Goal: Check status: Check status

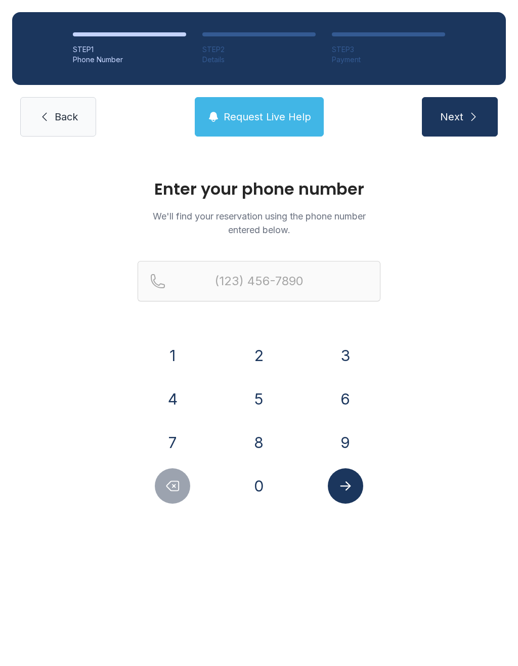
click at [175, 407] on button "4" at bounding box center [172, 398] width 35 height 35
click at [172, 366] on button "1" at bounding box center [172, 355] width 35 height 35
click at [274, 494] on button "0" at bounding box center [258, 485] width 35 height 35
click at [266, 441] on button "8" at bounding box center [258, 442] width 35 height 35
click at [261, 394] on button "5" at bounding box center [258, 398] width 35 height 35
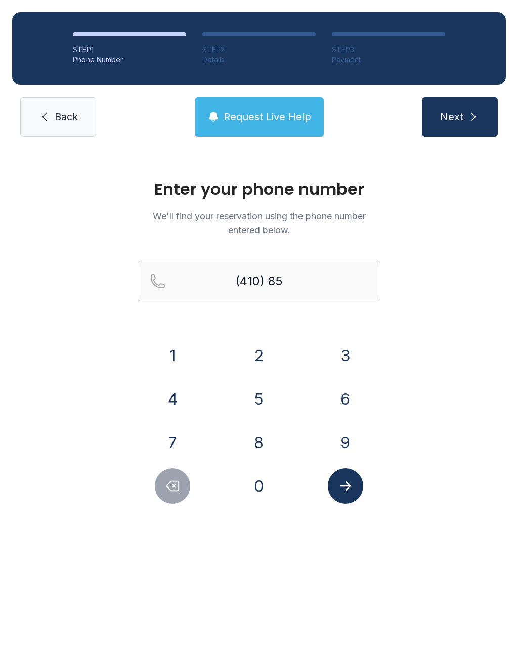
click at [259, 450] on button "8" at bounding box center [258, 442] width 35 height 35
click at [350, 397] on button "6" at bounding box center [345, 398] width 35 height 35
click at [265, 490] on button "0" at bounding box center [258, 485] width 35 height 35
click at [352, 447] on button "9" at bounding box center [345, 442] width 35 height 35
click at [269, 494] on button "0" at bounding box center [258, 485] width 35 height 35
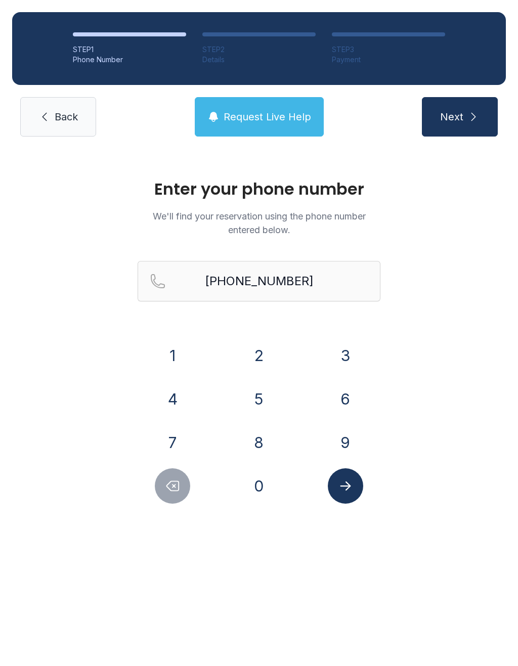
click at [349, 492] on icon "Submit lookup form" at bounding box center [345, 485] width 15 height 15
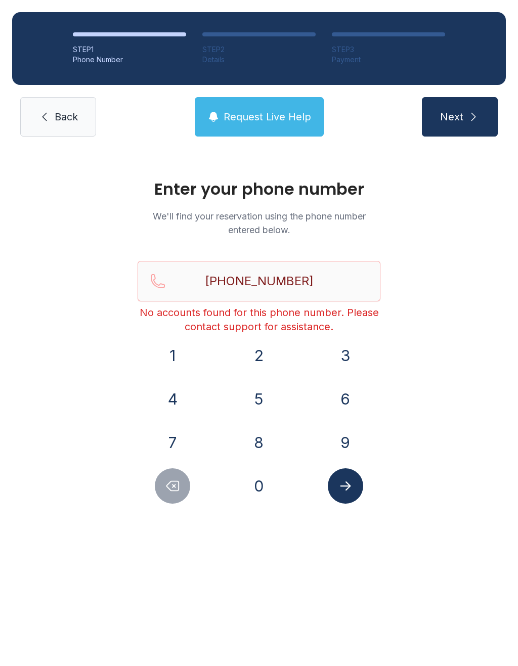
click at [247, 117] on span "Request Live Help" at bounding box center [267, 117] width 87 height 14
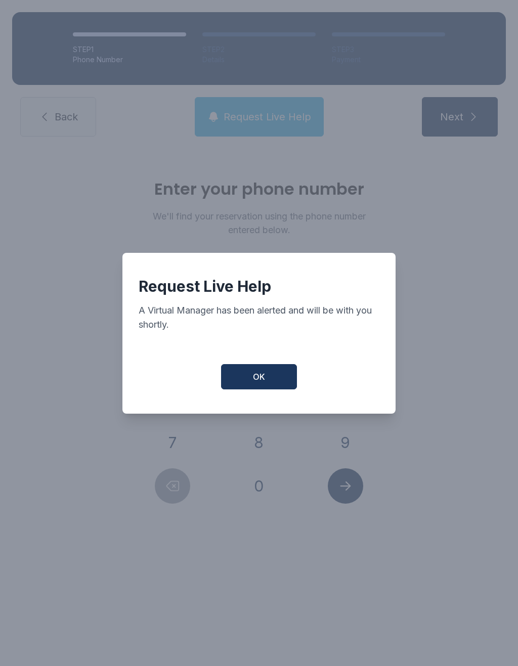
click at [239, 389] on button "OK" at bounding box center [259, 376] width 76 height 25
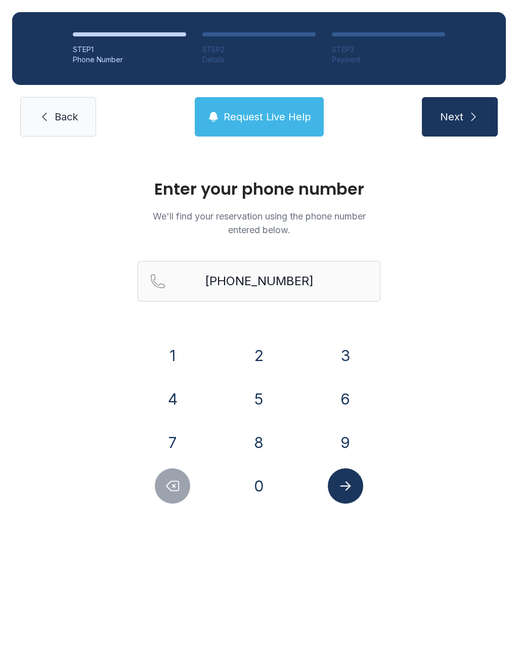
click at [164, 493] on button "Delete number" at bounding box center [172, 485] width 35 height 35
click at [170, 482] on icon "Delete number" at bounding box center [173, 486] width 12 height 10
click at [163, 476] on button "Delete number" at bounding box center [172, 485] width 35 height 35
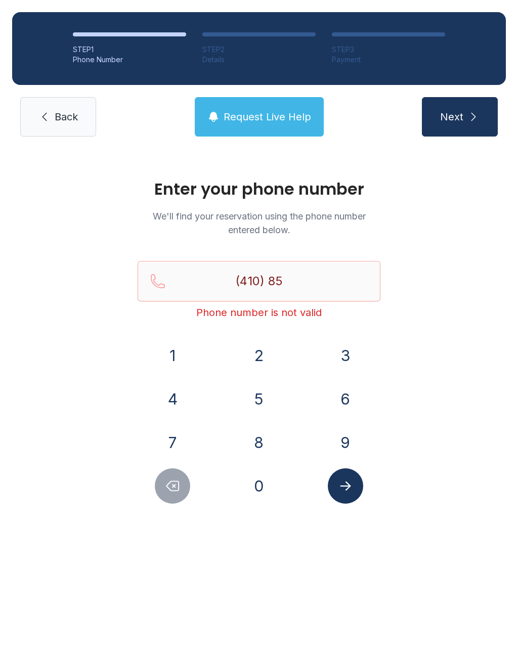
click at [163, 476] on button "Delete number" at bounding box center [172, 485] width 35 height 35
click at [172, 487] on icon "Delete number" at bounding box center [172, 485] width 15 height 15
click at [161, 488] on button "Delete number" at bounding box center [172, 485] width 35 height 35
type input "(4"
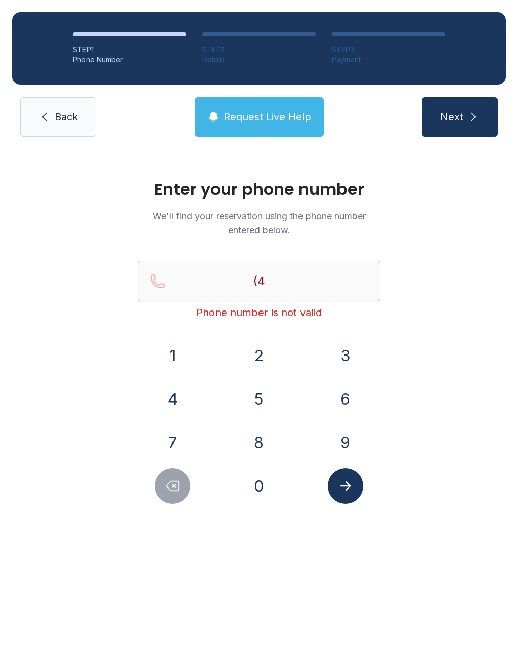
click at [161, 488] on button "Delete number" at bounding box center [172, 485] width 35 height 35
click at [160, 493] on button "Delete number" at bounding box center [172, 485] width 35 height 35
